Goal: Information Seeking & Learning: Check status

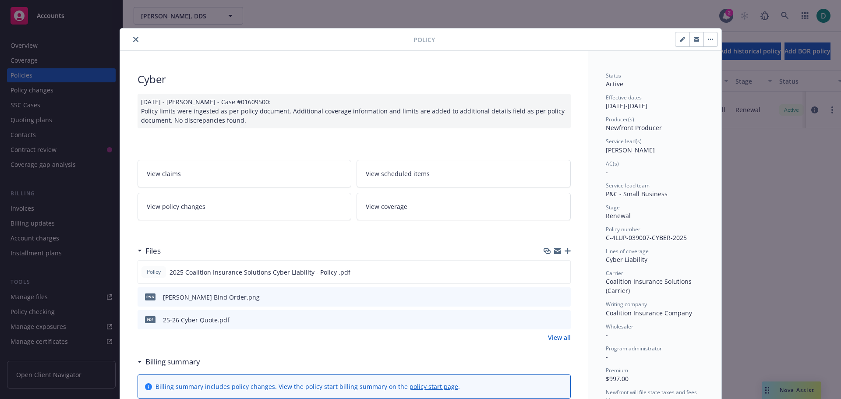
click at [135, 39] on button "close" at bounding box center [135, 39] width 11 height 11
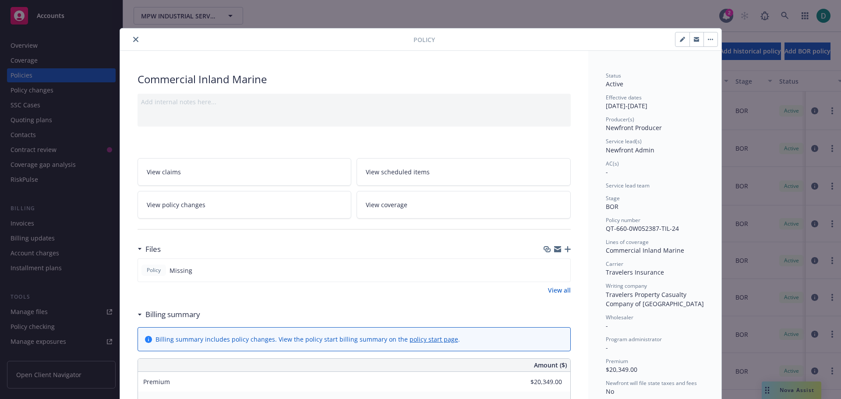
click at [133, 40] on icon "close" at bounding box center [135, 39] width 5 height 5
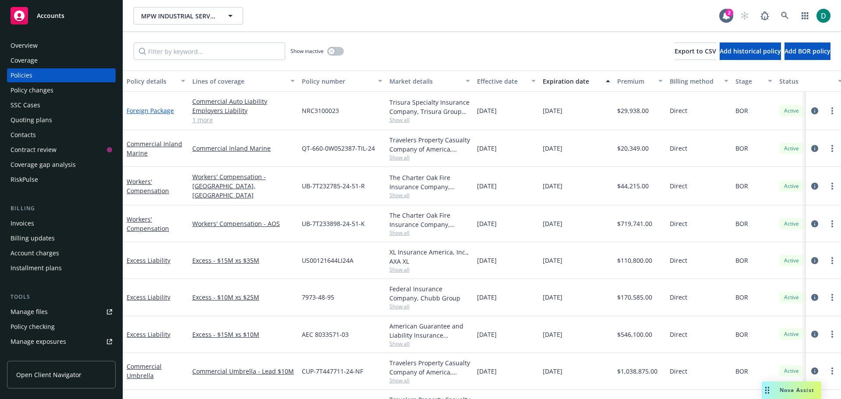
click at [146, 112] on link "Foreign Package" at bounding box center [150, 110] width 47 height 8
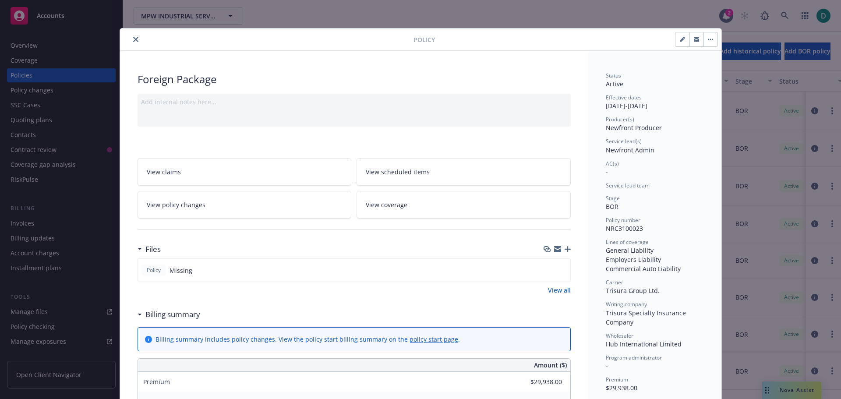
click at [130, 37] on div at bounding box center [268, 39] width 290 height 11
click at [134, 37] on icon "close" at bounding box center [135, 39] width 5 height 5
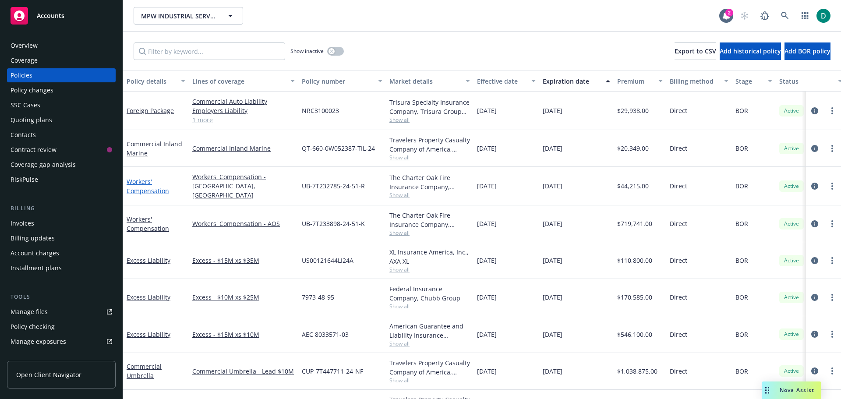
click at [138, 184] on link "Workers' Compensation" at bounding box center [148, 186] width 42 height 18
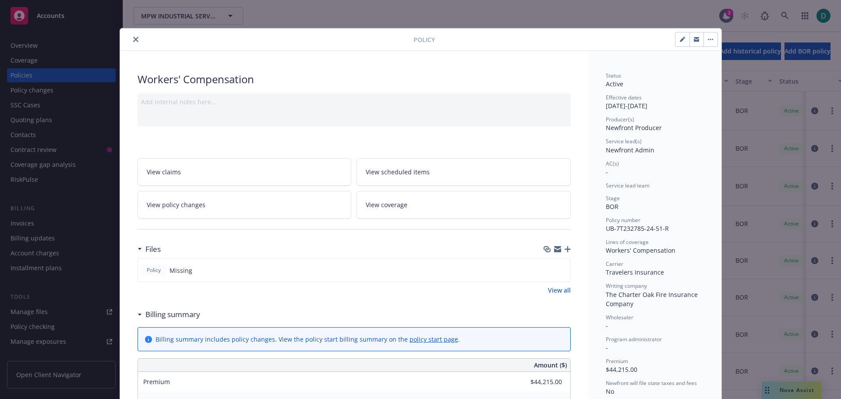
click at [134, 38] on icon "close" at bounding box center [135, 39] width 5 height 5
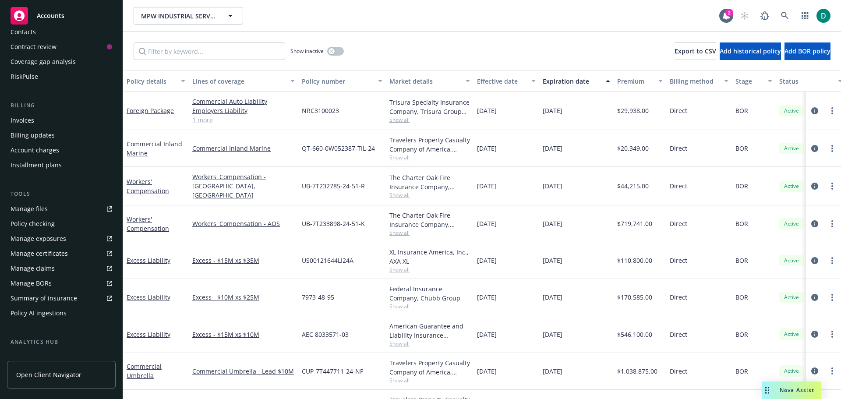
scroll to position [216, 0]
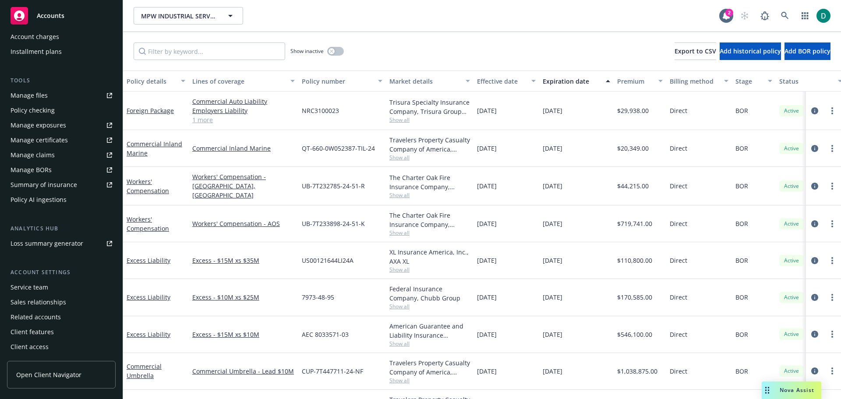
click at [21, 289] on div "Service team" at bounding box center [30, 287] width 38 height 14
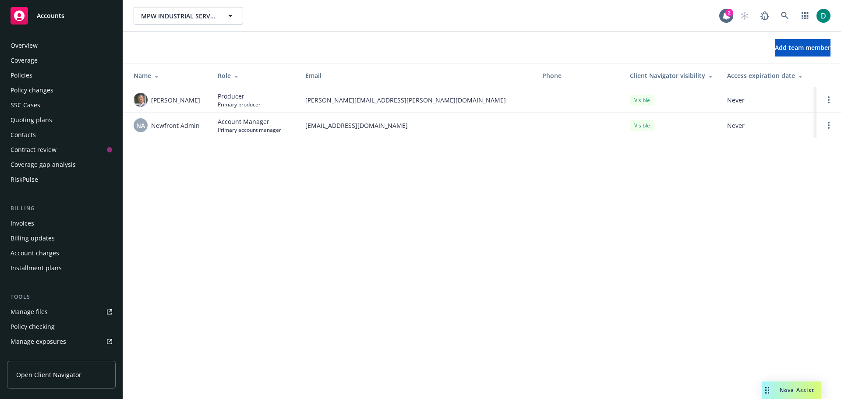
click at [25, 77] on div "Policies" at bounding box center [22, 75] width 22 height 14
